Goal: Connect with others: Connect with other users

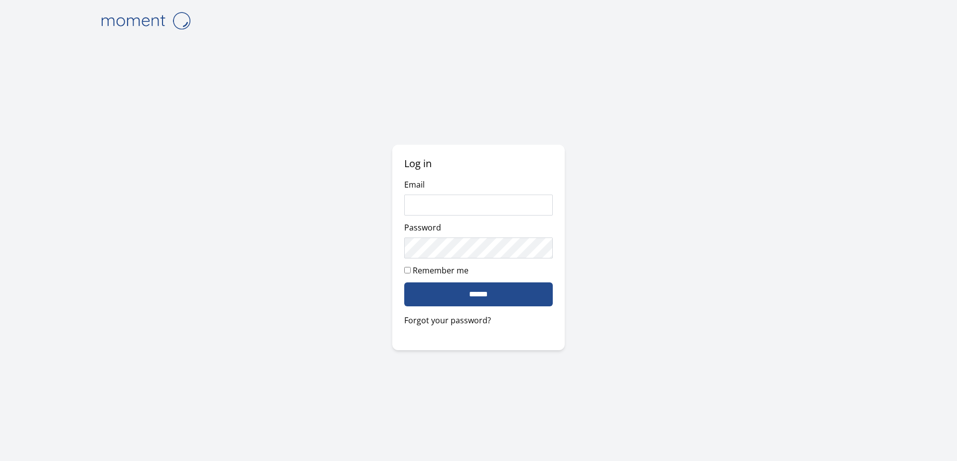
click at [0, 460] on com-1password-button at bounding box center [0, 461] width 0 height 0
type input "**********"
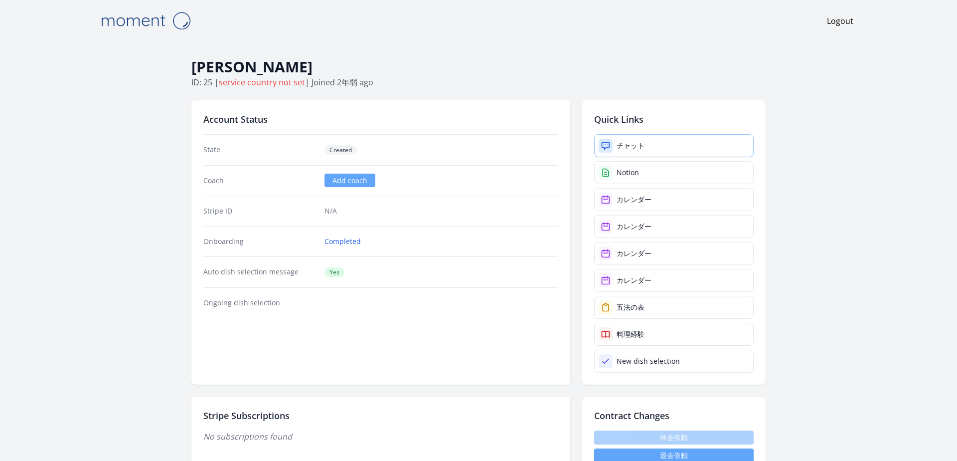
click at [632, 147] on div "チャット" at bounding box center [631, 146] width 28 height 10
